Goal: Transaction & Acquisition: Obtain resource

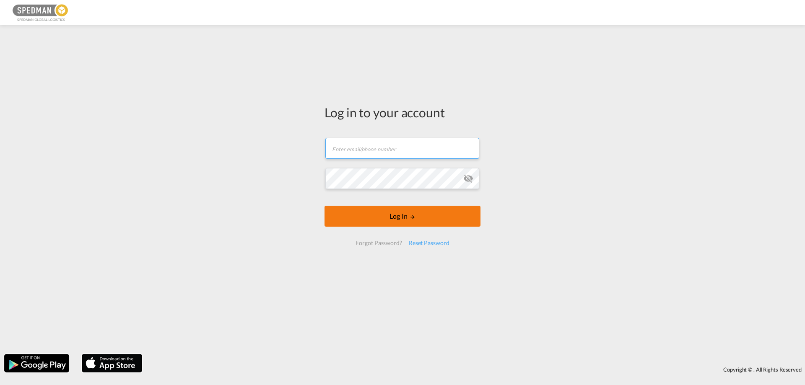
type input "[EMAIL_ADDRESS][DOMAIN_NAME]"
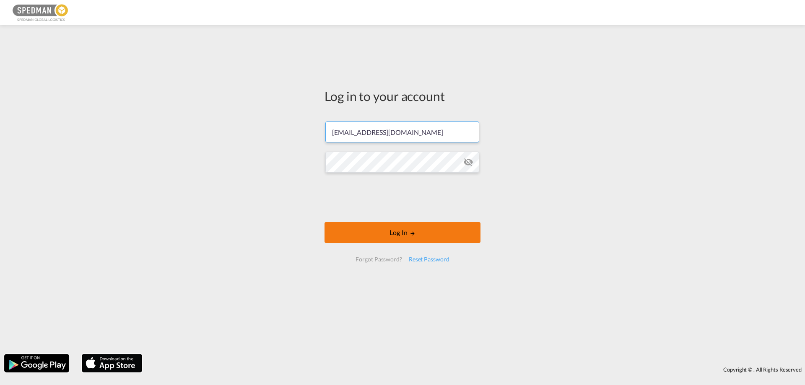
click at [405, 216] on form "[EMAIL_ADDRESS][DOMAIN_NAME] Password field is required Log In Forgot Password?…" at bounding box center [402, 191] width 156 height 157
click at [404, 225] on button "Log In" at bounding box center [402, 232] width 156 height 21
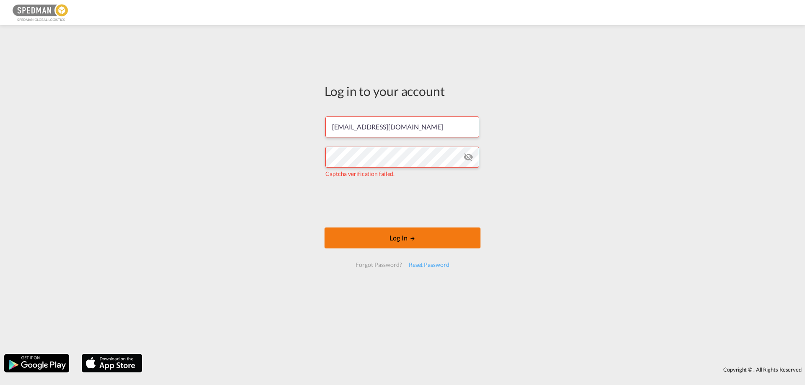
click at [392, 244] on button "Log In" at bounding box center [402, 238] width 156 height 21
click at [391, 234] on button "Log In" at bounding box center [402, 238] width 156 height 21
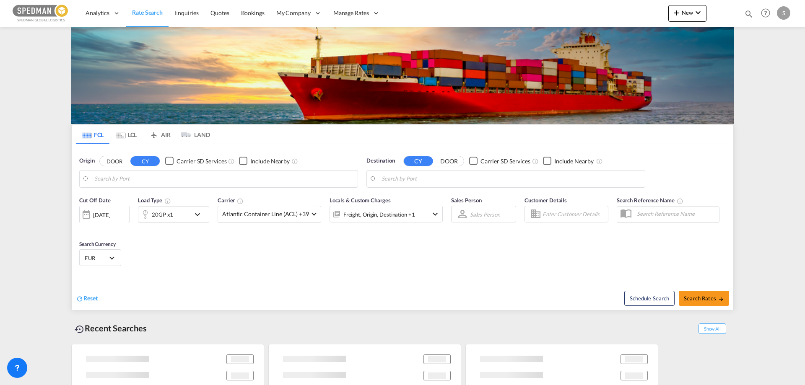
type input "[GEOGRAPHIC_DATA], DKFRC"
type input "[GEOGRAPHIC_DATA], PHMNL"
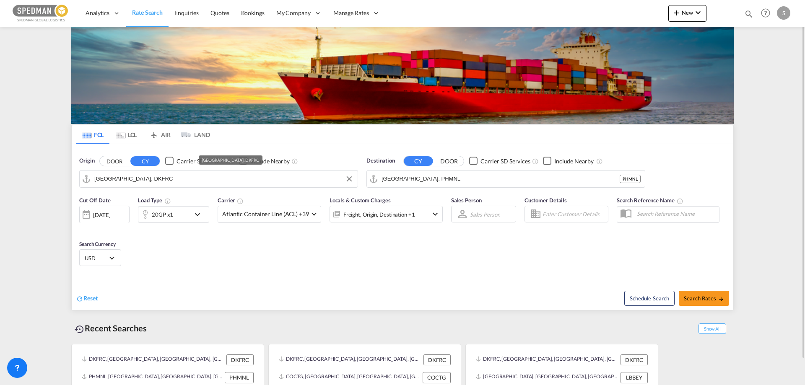
click at [179, 178] on input "Fredericia, DKFRC" at bounding box center [223, 179] width 259 height 13
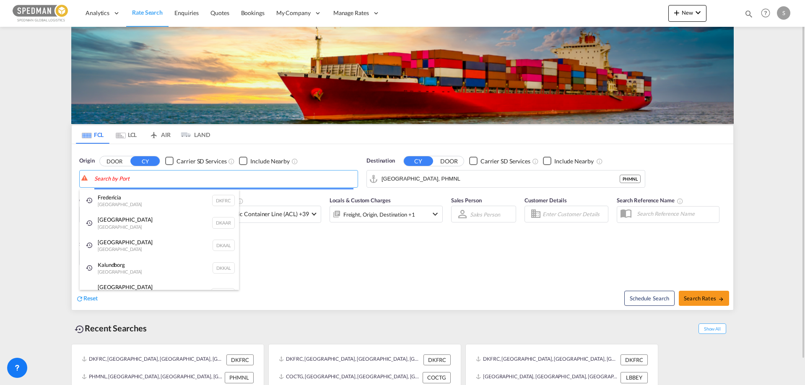
click at [96, 179] on body "Analytics Reports Dashboard Rate Search Enquiries Quotes Bookings" at bounding box center [402, 192] width 805 height 385
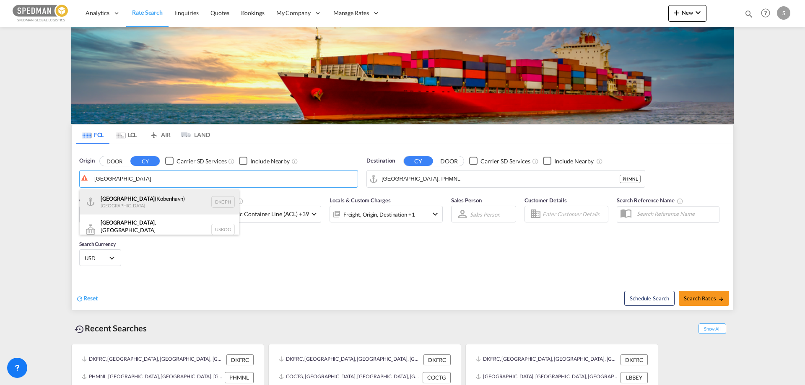
click at [91, 197] on div "Copenhagen (Kobenhavn) Denmark DKCPH" at bounding box center [159, 201] width 159 height 25
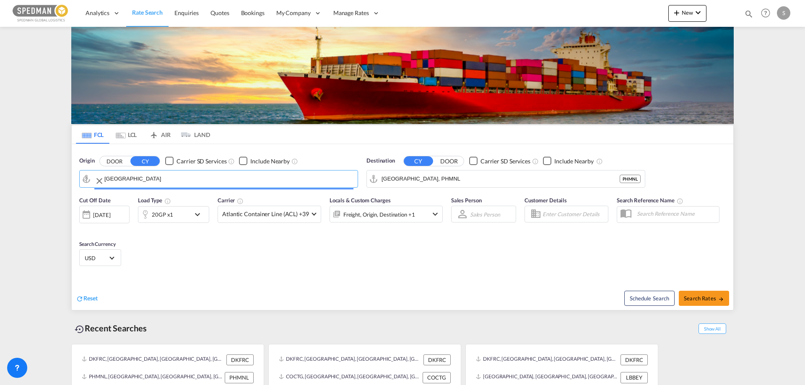
type input "[GEOGRAPHIC_DATA] ([GEOGRAPHIC_DATA]), DKCPH"
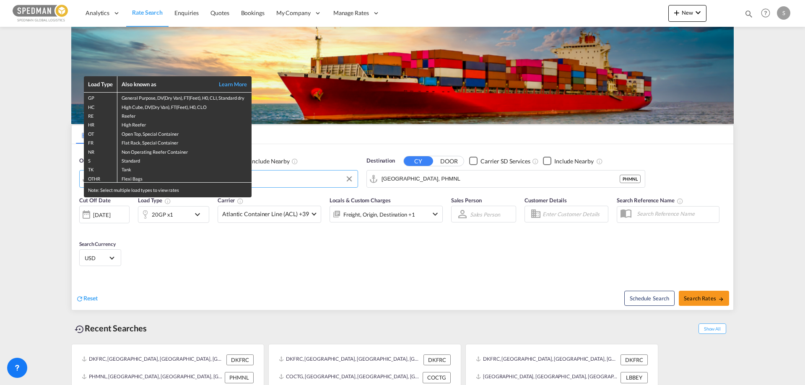
click at [422, 179] on div "Load Type Also known as Learn More GP General Purpose, DV(Dry Van), FT(Feet), H…" at bounding box center [402, 192] width 805 height 385
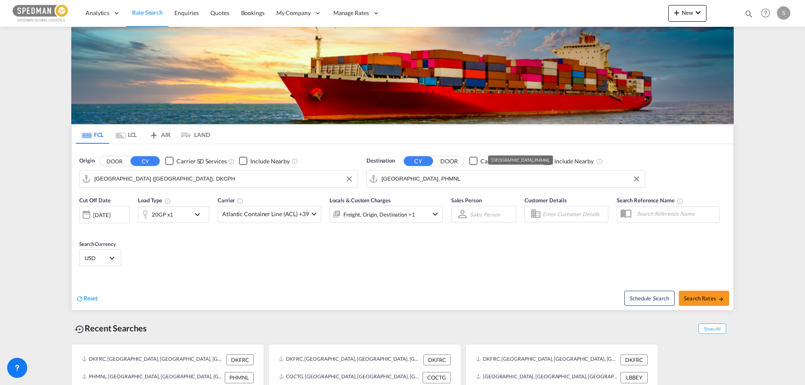
click at [422, 179] on input "Manila, PHMNL" at bounding box center [510, 179] width 259 height 13
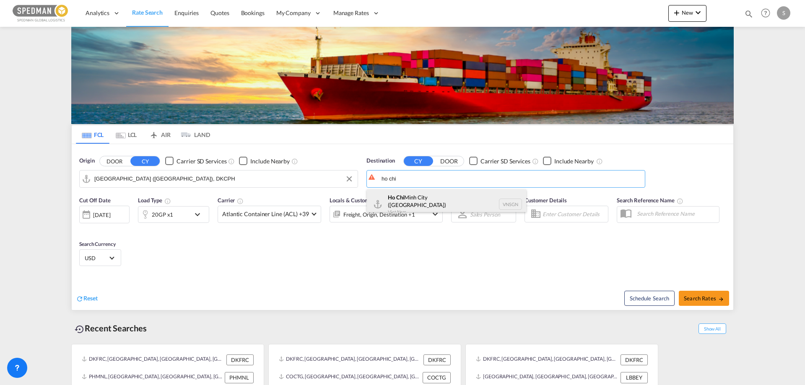
click at [373, 194] on div "Ho Chi Minh City (Saigon) Viet Nam VNSGN" at bounding box center [446, 204] width 159 height 30
type input "Ho Chi Minh City ([GEOGRAPHIC_DATA]), VNSGN"
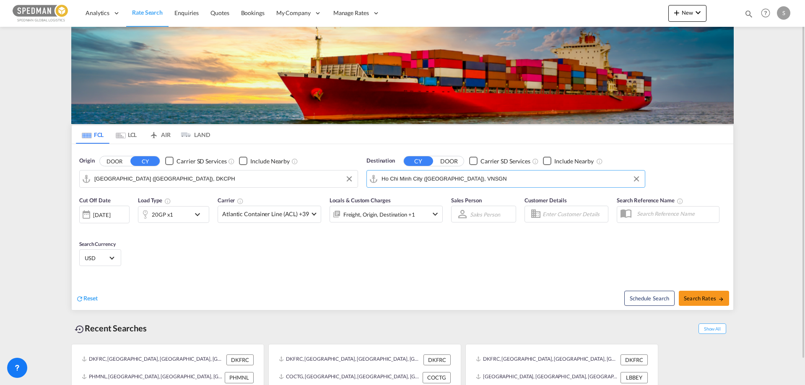
click at [191, 215] on div "20GP x1" at bounding box center [173, 214] width 71 height 17
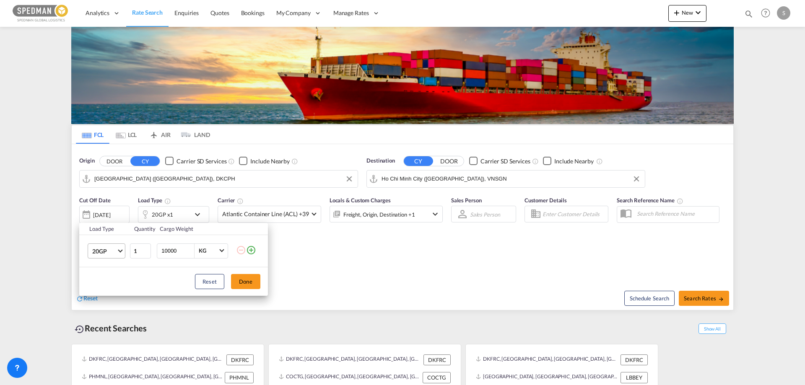
click at [122, 251] on md-select-value "20GP" at bounding box center [108, 251] width 34 height 14
click at [108, 250] on md-option "20GP" at bounding box center [114, 251] width 57 height 20
click at [248, 284] on button "Done" at bounding box center [245, 281] width 29 height 15
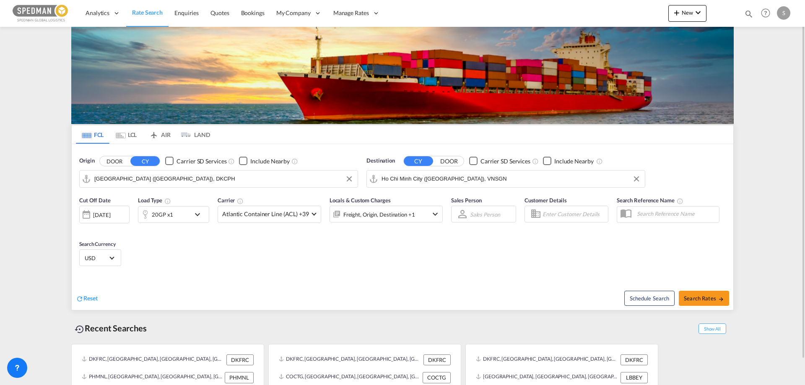
click at [103, 207] on div "[DATE]" at bounding box center [104, 215] width 50 height 18
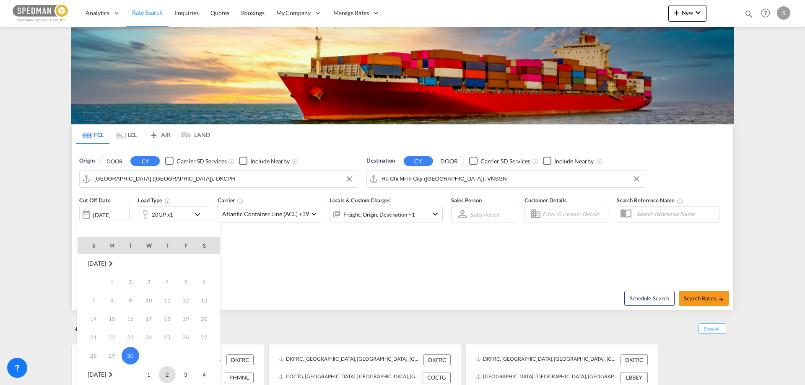
click at [163, 374] on span "2" at bounding box center [167, 374] width 17 height 17
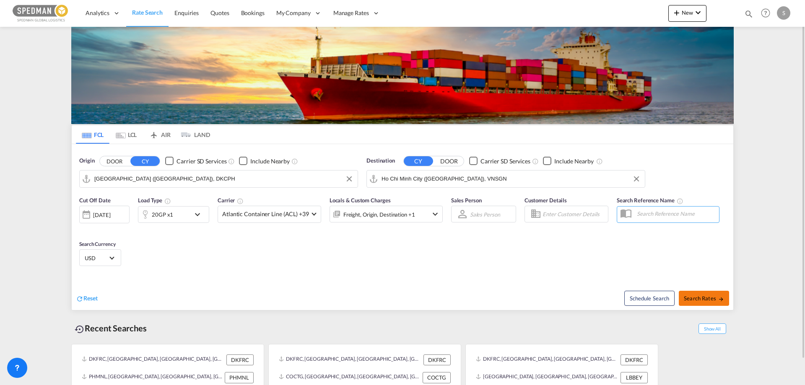
click at [713, 299] on span "Search Rates" at bounding box center [704, 298] width 40 height 7
type input "DKCPH to VNSGN / 2 Oct 2025"
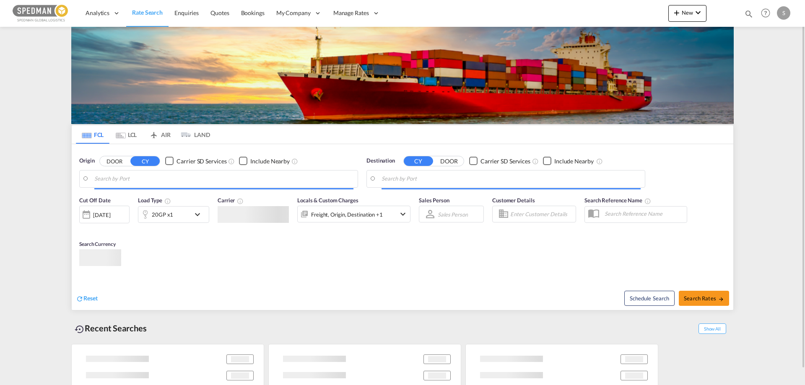
type input "[GEOGRAPHIC_DATA] ([GEOGRAPHIC_DATA]), DKCPH"
type input "Ho Chi Minh City ([GEOGRAPHIC_DATA]), VNSGN"
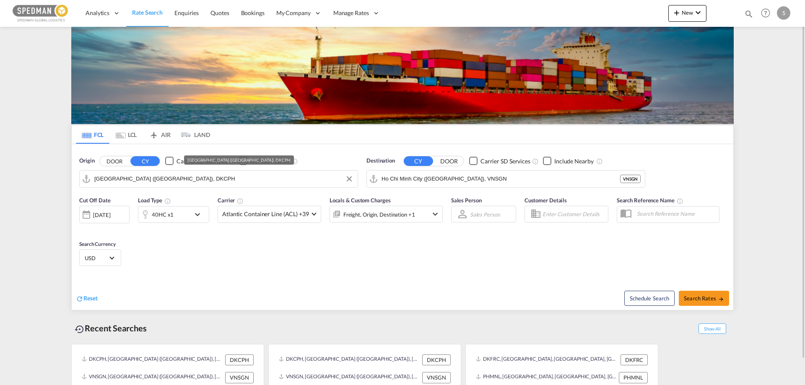
click at [143, 180] on input "[GEOGRAPHIC_DATA] ([GEOGRAPHIC_DATA]), DKCPH" at bounding box center [223, 179] width 259 height 13
click at [700, 295] on span "Search Rates" at bounding box center [704, 298] width 40 height 7
type input "DKCPH to VNSGN / [DATE]"
